Goal: Task Accomplishment & Management: Use online tool/utility

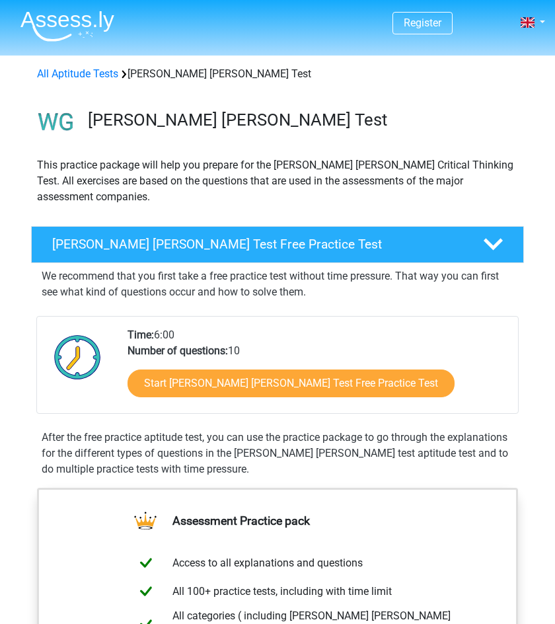
drag, startPoint x: 213, startPoint y: 409, endPoint x: 214, endPoint y: 391, distance: 18.5
click at [213, 396] on div "We recommend that you first take a free practice test without time pressure. Th…" at bounding box center [277, 370] width 483 height 214
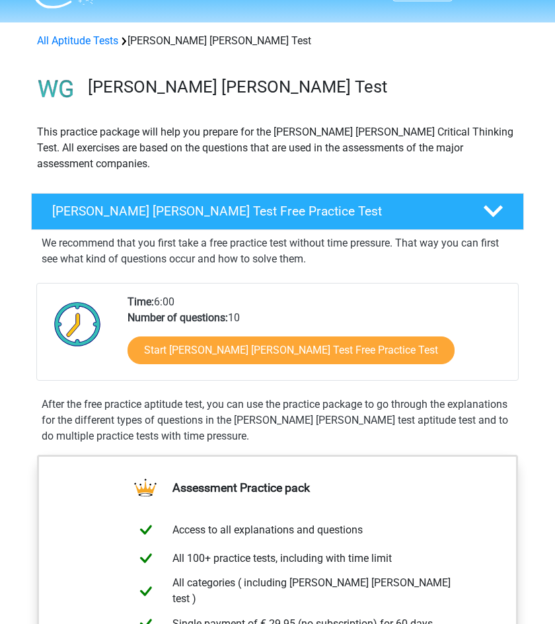
scroll to position [34, 0]
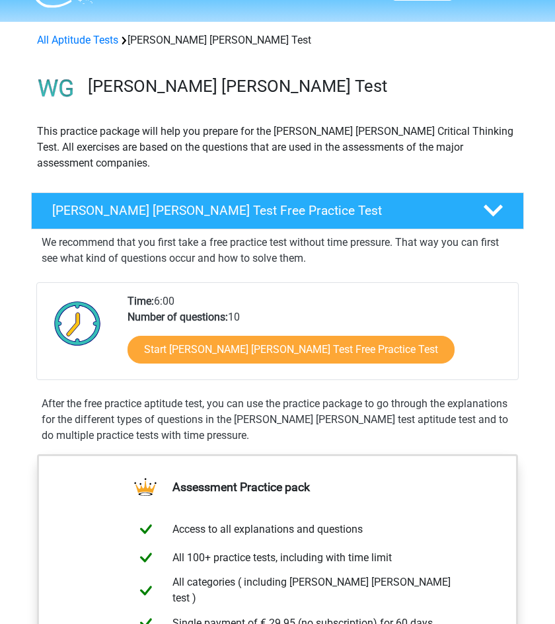
click at [258, 325] on div "Start Watson Glaser Test Free Practice Test" at bounding box center [318, 352] width 380 height 54
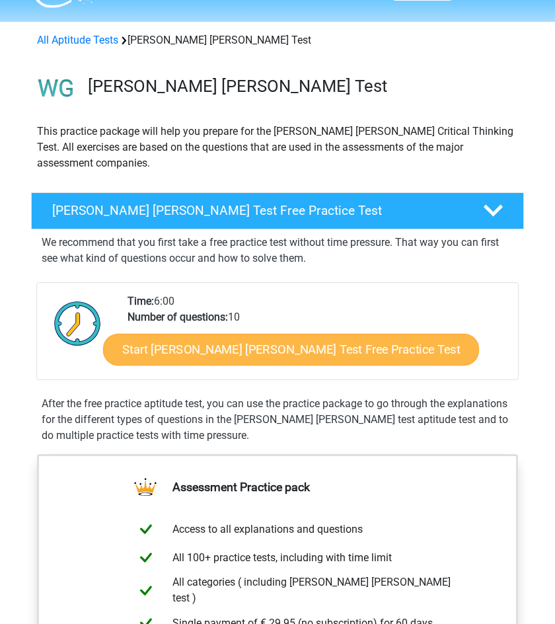
click at [258, 335] on link "Start Watson Glaser Test Free Practice Test" at bounding box center [291, 350] width 376 height 32
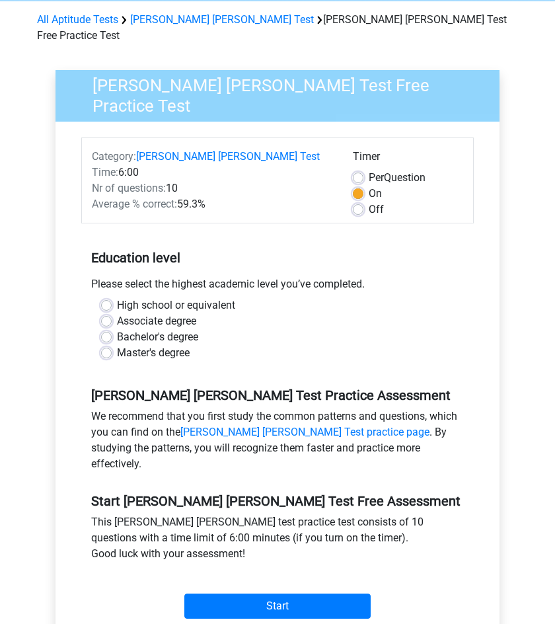
scroll to position [56, 0]
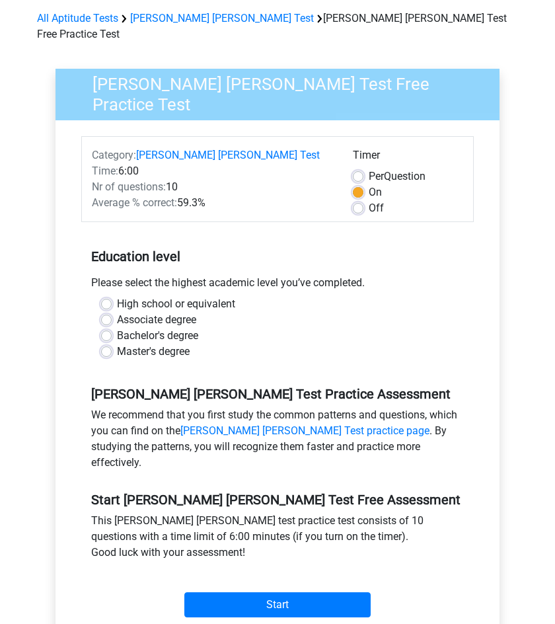
click at [117, 296] on label "High school or equivalent" at bounding box center [176, 304] width 118 height 16
click at [104, 296] on input "High school or equivalent" at bounding box center [106, 302] width 11 height 13
radio input "true"
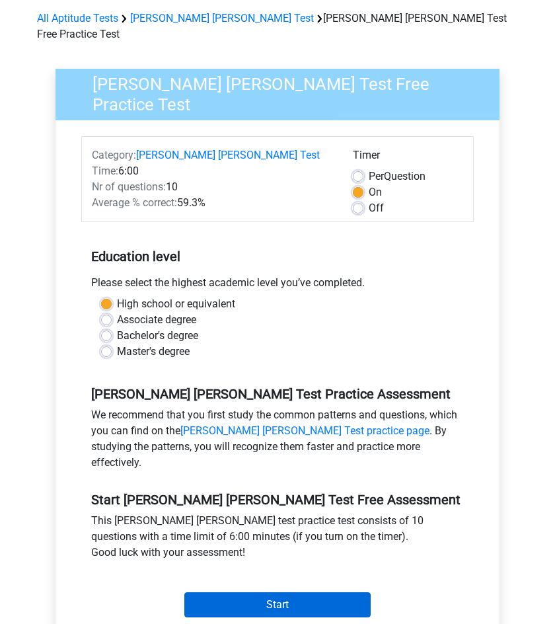
click at [221, 592] on input "Start" at bounding box center [277, 604] width 186 height 25
